Goal: Task Accomplishment & Management: Complete application form

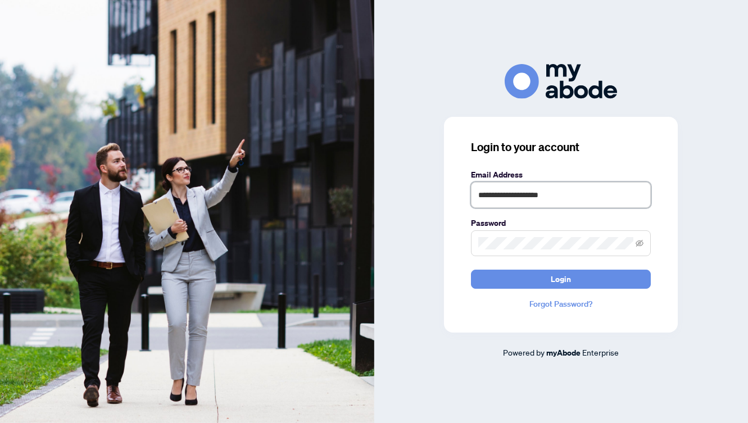
type input "**********"
click at [561, 279] on button "Login" at bounding box center [561, 279] width 180 height 19
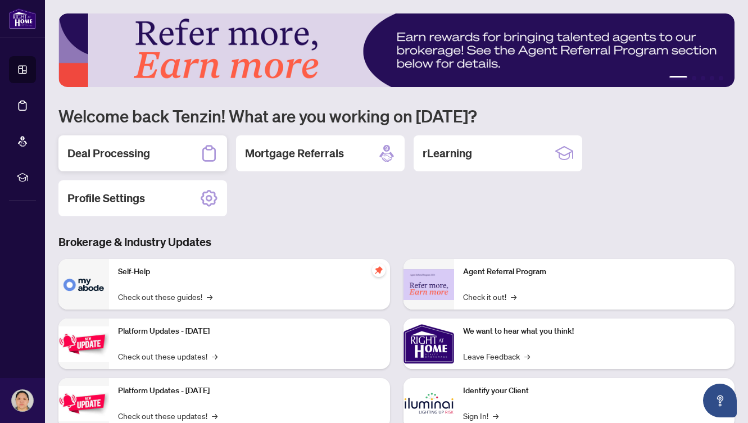
click at [201, 159] on icon at bounding box center [209, 153] width 18 height 18
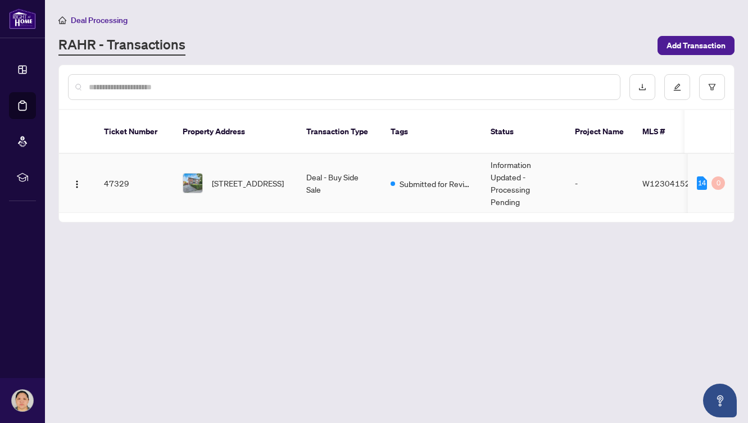
click at [220, 177] on span "174 Delta St, Toronto, Ontario M8W 4E5, Canada" at bounding box center [248, 183] width 72 height 12
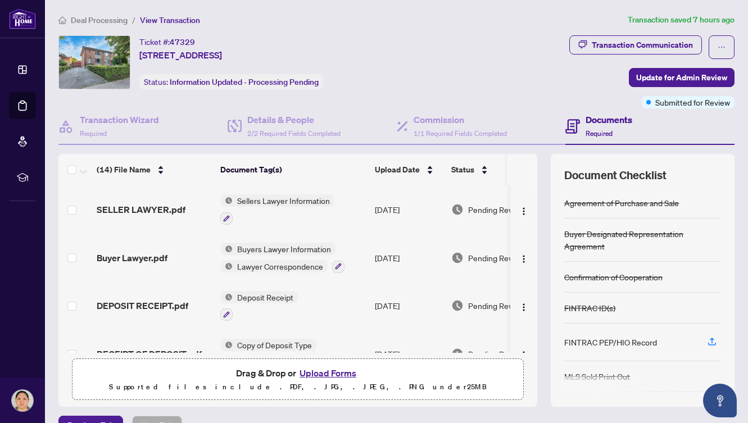
click at [315, 373] on button "Upload Forms" at bounding box center [328, 373] width 64 height 15
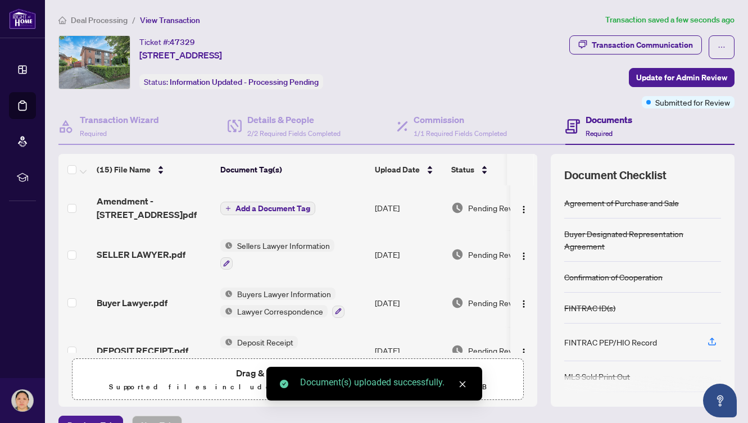
click at [462, 383] on icon "close" at bounding box center [463, 385] width 8 height 8
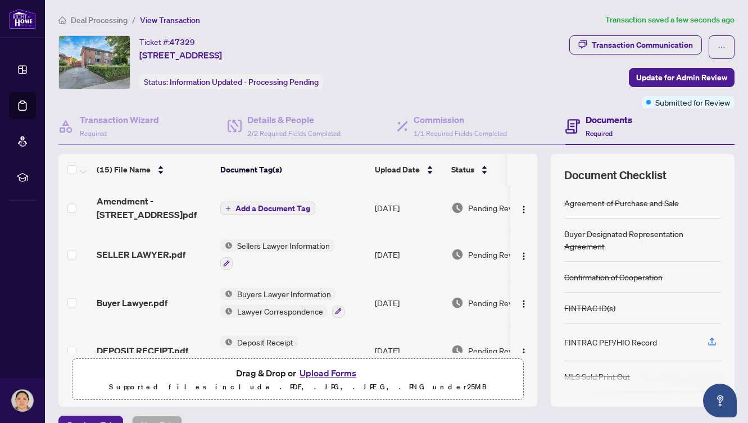
click at [270, 210] on span "Add a Document Tag" at bounding box center [273, 209] width 75 height 8
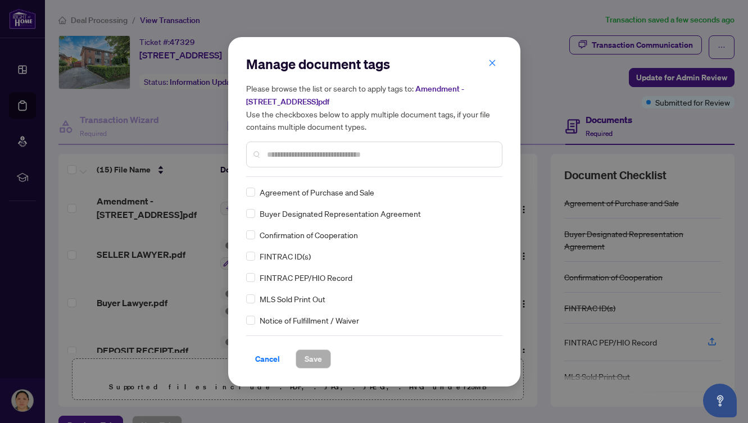
click at [318, 149] on input "text" at bounding box center [380, 154] width 226 height 12
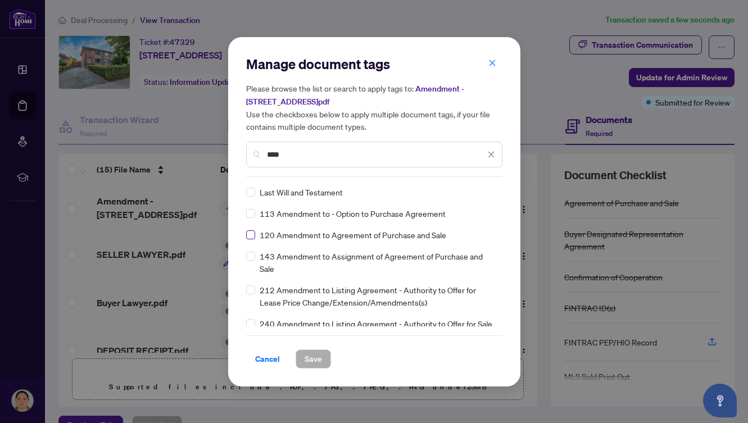
type input "****"
click at [316, 360] on span "Save" at bounding box center [313, 359] width 17 height 18
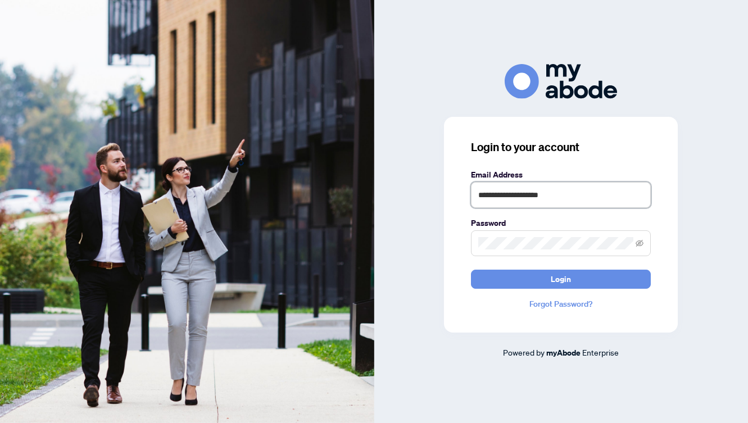
type input "**********"
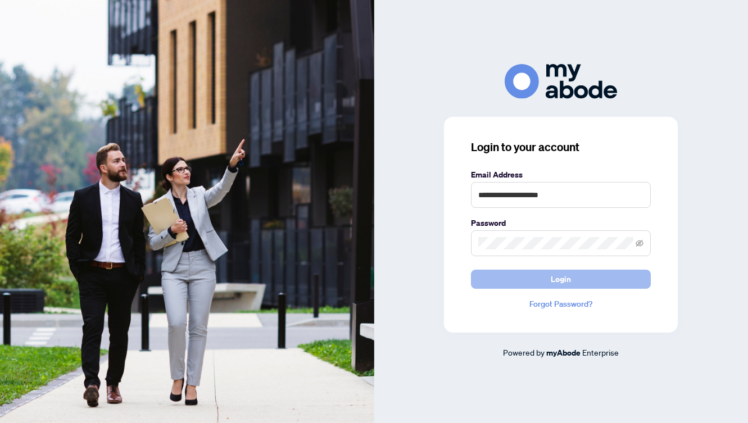
click at [536, 281] on button "Login" at bounding box center [561, 279] width 180 height 19
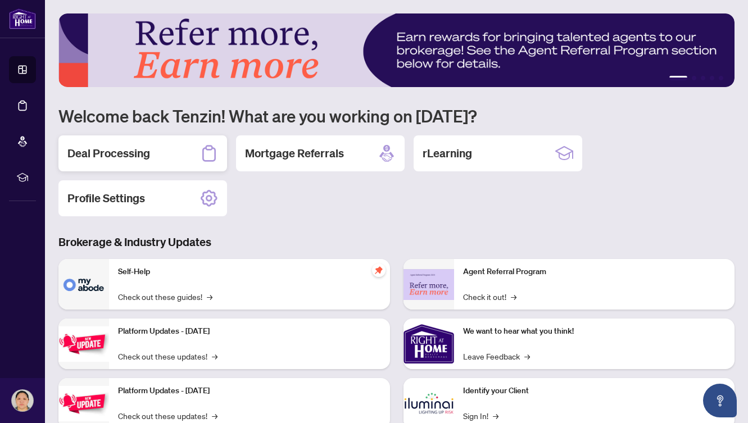
click at [173, 155] on div "Deal Processing" at bounding box center [142, 153] width 169 height 36
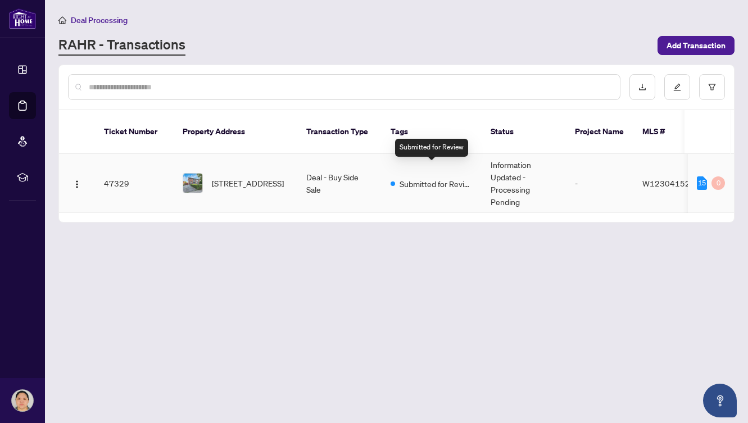
click at [413, 178] on span "Submitted for Review" at bounding box center [436, 184] width 73 height 12
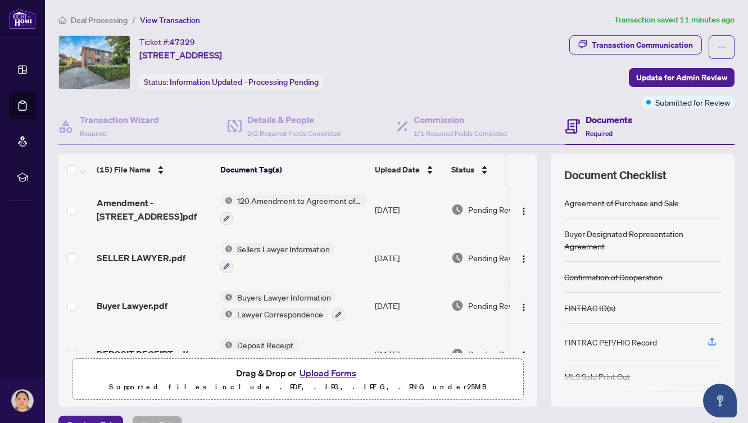
click at [325, 374] on button "Upload Forms" at bounding box center [328, 373] width 64 height 15
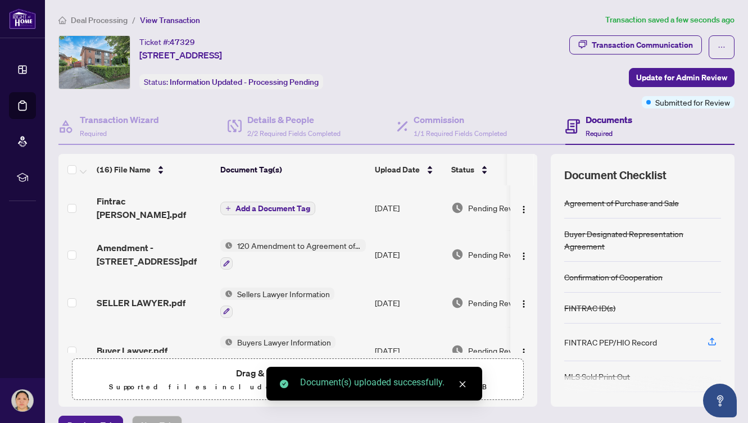
click at [288, 205] on span "Add a Document Tag" at bounding box center [273, 209] width 75 height 8
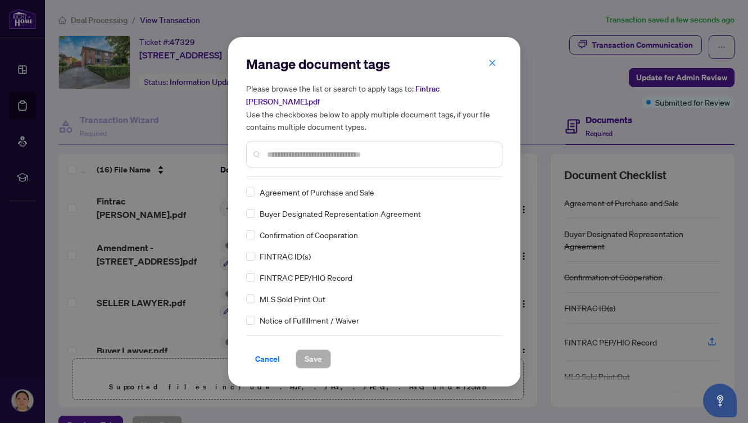
click at [302, 159] on input "text" at bounding box center [380, 154] width 226 height 12
click at [318, 359] on span "Save" at bounding box center [313, 359] width 17 height 18
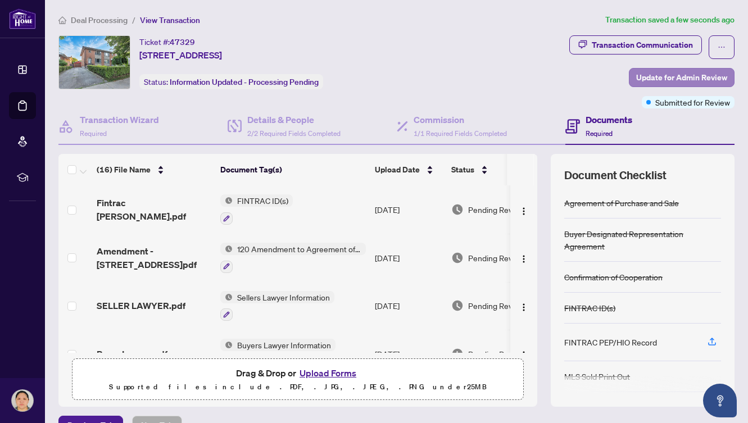
click at [667, 78] on span "Update for Admin Review" at bounding box center [681, 78] width 91 height 18
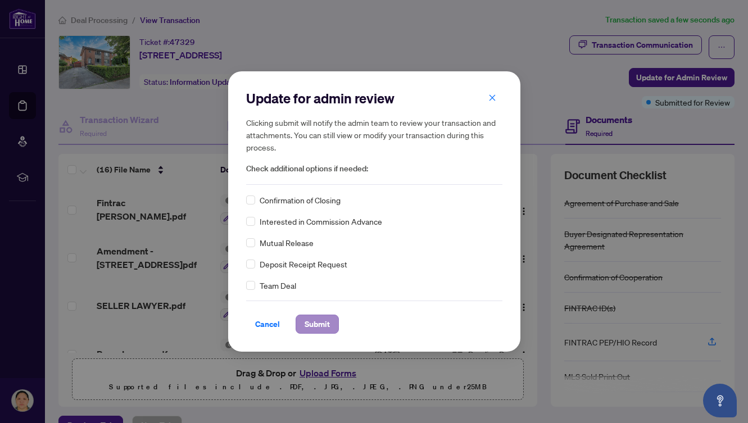
click at [322, 322] on span "Submit" at bounding box center [317, 324] width 25 height 18
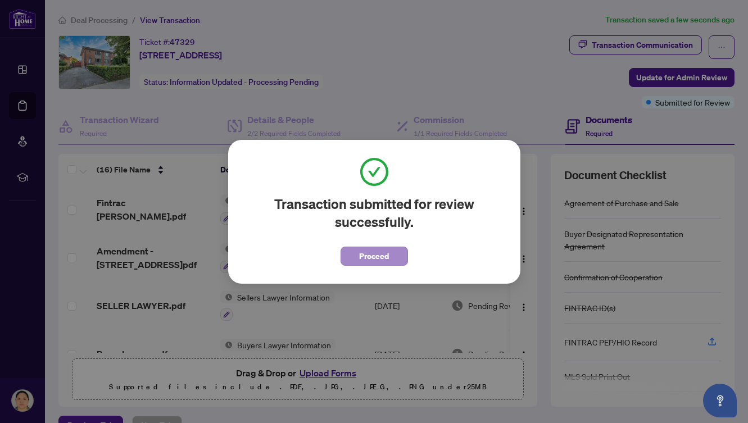
click at [384, 259] on span "Proceed" at bounding box center [374, 256] width 30 height 18
